Goal: Transaction & Acquisition: Purchase product/service

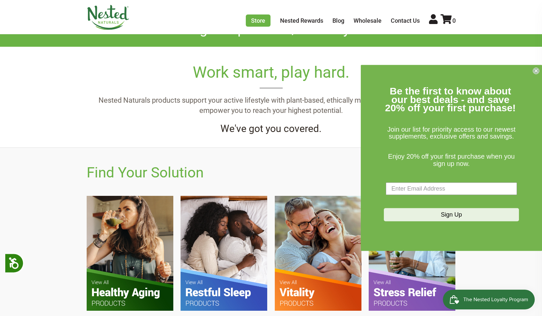
scroll to position [277, 0]
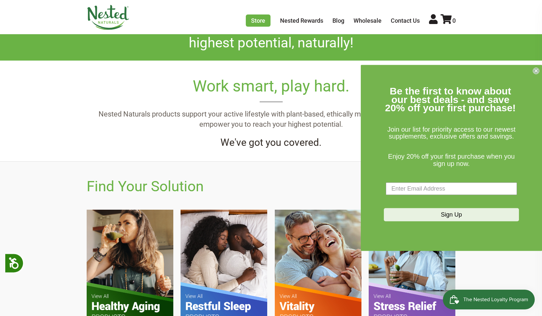
click at [114, 120] on img at bounding box center [318, 267] width 87 height 115
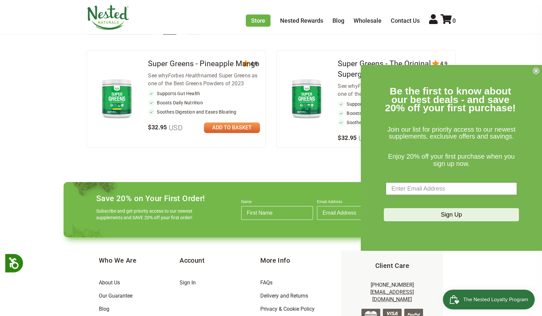
click at [229, 127] on link at bounding box center [232, 128] width 56 height 11
click at [447, 24] on link "1" at bounding box center [448, 20] width 15 height 7
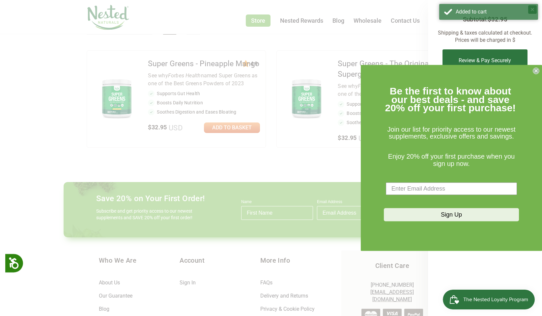
click at [536, 66] on form "Be the first to know about our best deals - and save 20% off your first purchas…" at bounding box center [451, 158] width 181 height 186
click at [536, 70] on circle "Close dialog" at bounding box center [536, 71] width 6 height 6
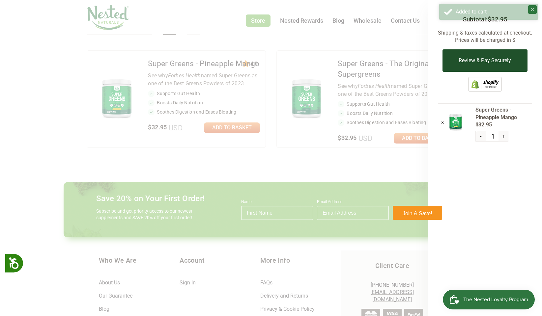
click at [489, 65] on button "Review & Pay Securely" at bounding box center [485, 60] width 85 height 22
